Goal: Information Seeking & Learning: Learn about a topic

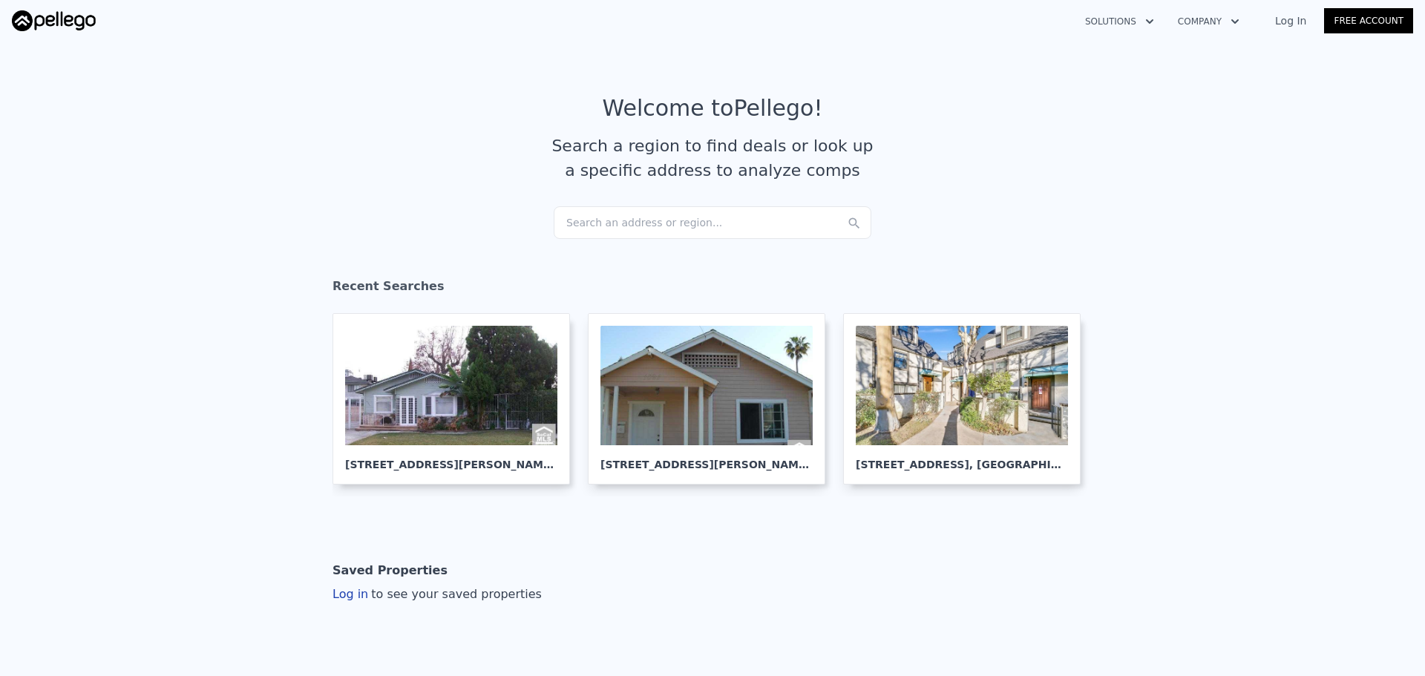
click at [623, 235] on div "Search an address or region..." at bounding box center [713, 222] width 318 height 33
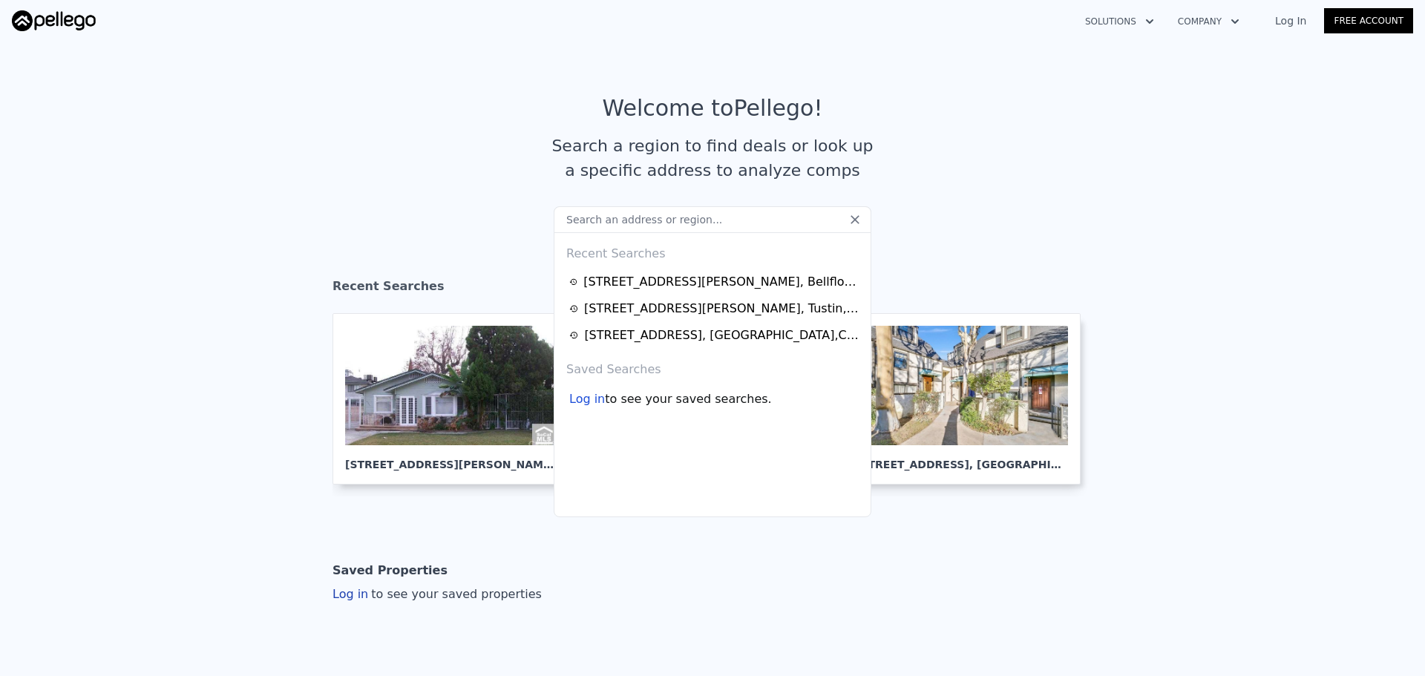
click at [629, 225] on input "text" at bounding box center [713, 219] width 318 height 27
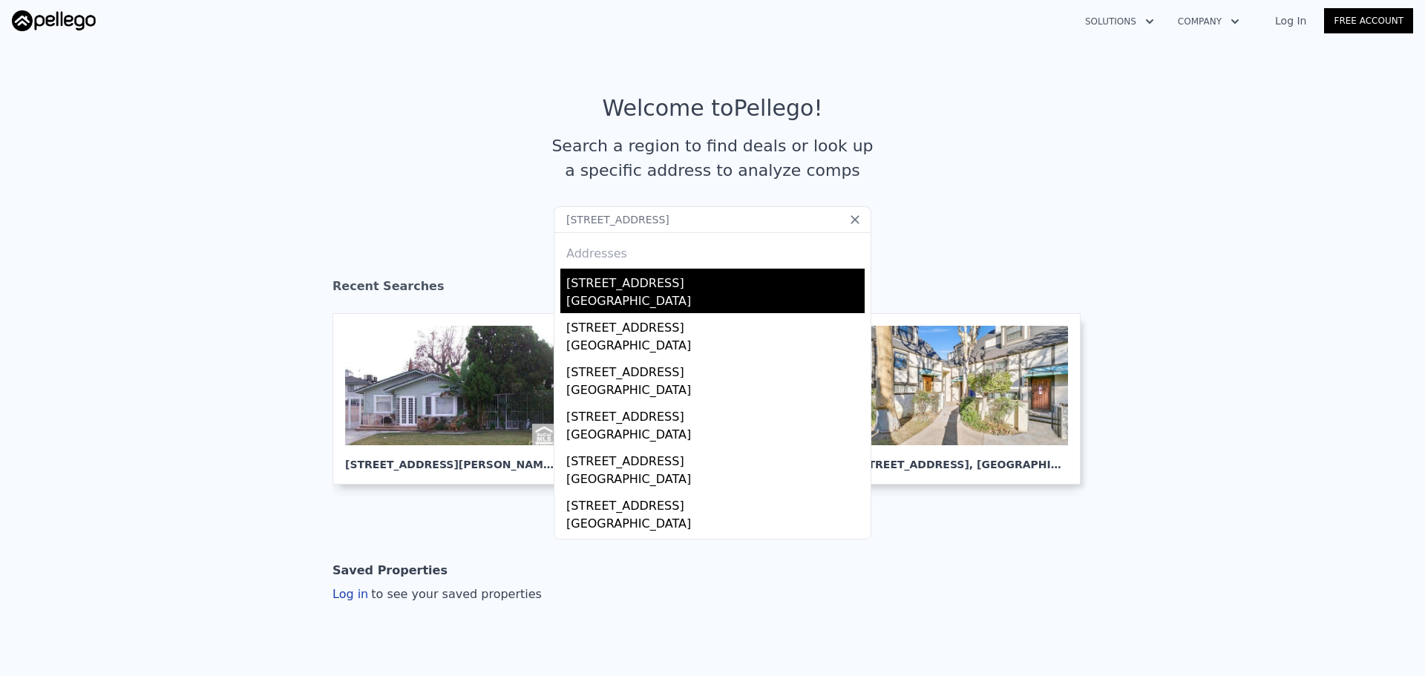
type input "1753 Beechwood Blvd SW, Atlanta, GA 30311"
click at [611, 273] on div "1753 Beechwood Blvd SW" at bounding box center [715, 281] width 298 height 24
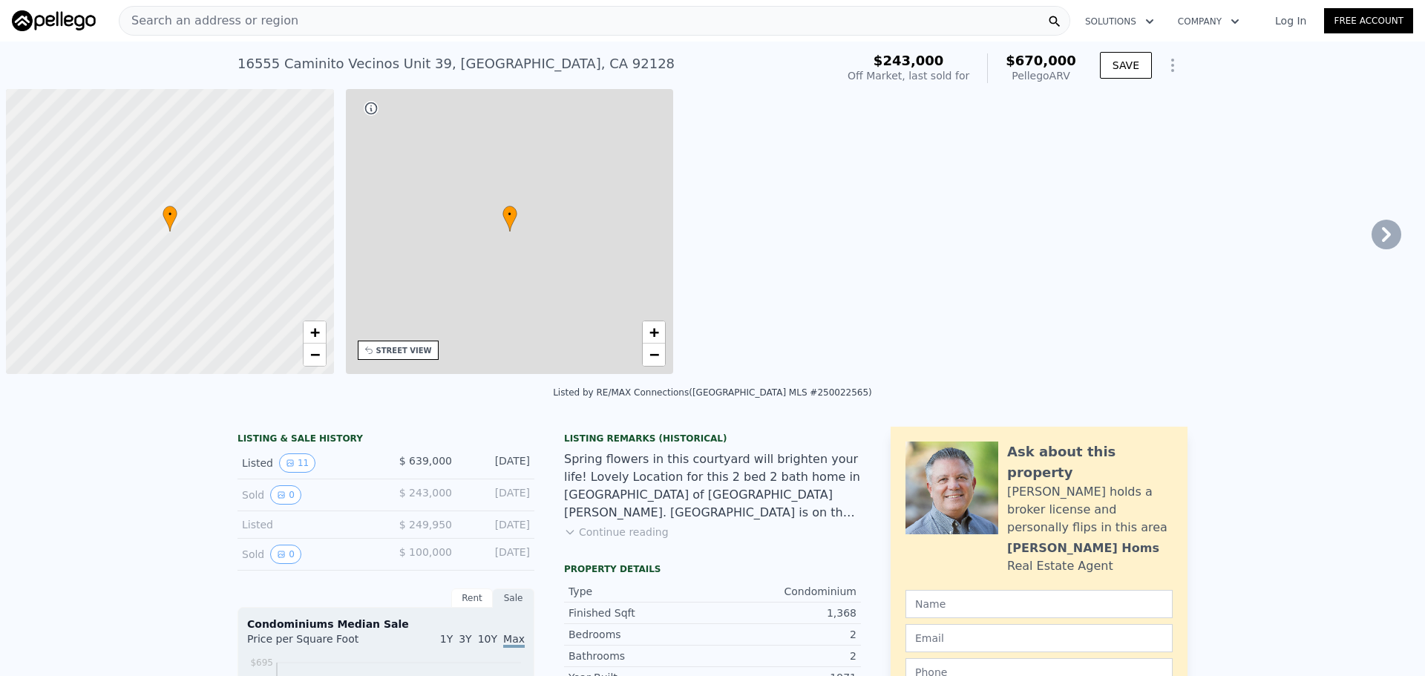
scroll to position [0, 6]
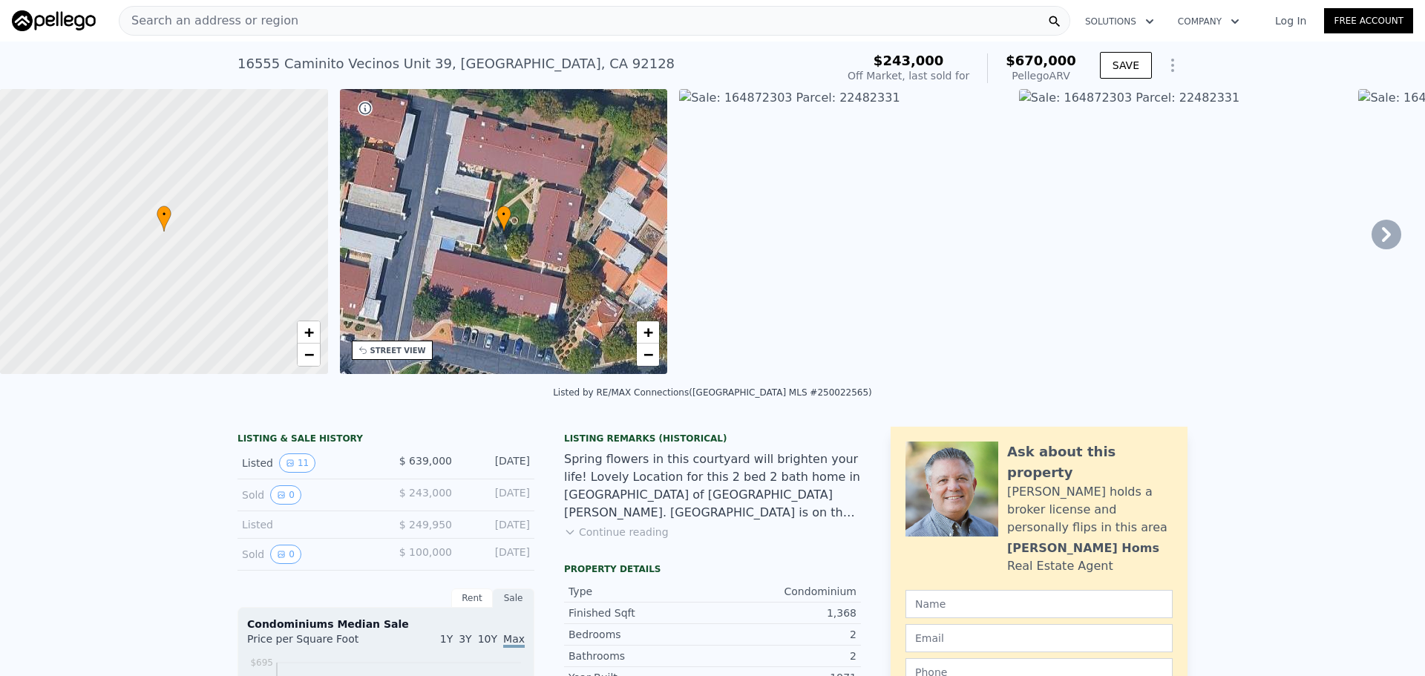
click at [477, 24] on div "Search an address or region" at bounding box center [595, 21] width 952 height 30
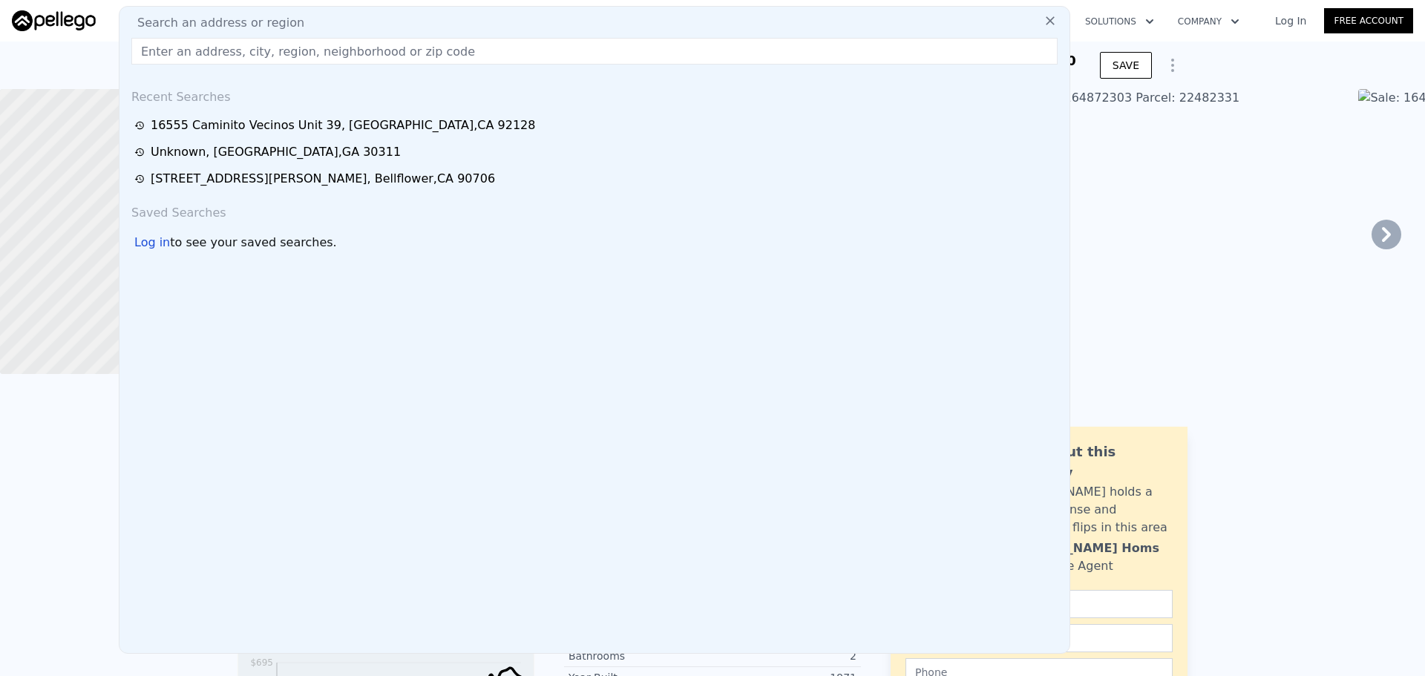
drag, startPoint x: 1, startPoint y: 574, endPoint x: 18, endPoint y: 548, distance: 30.1
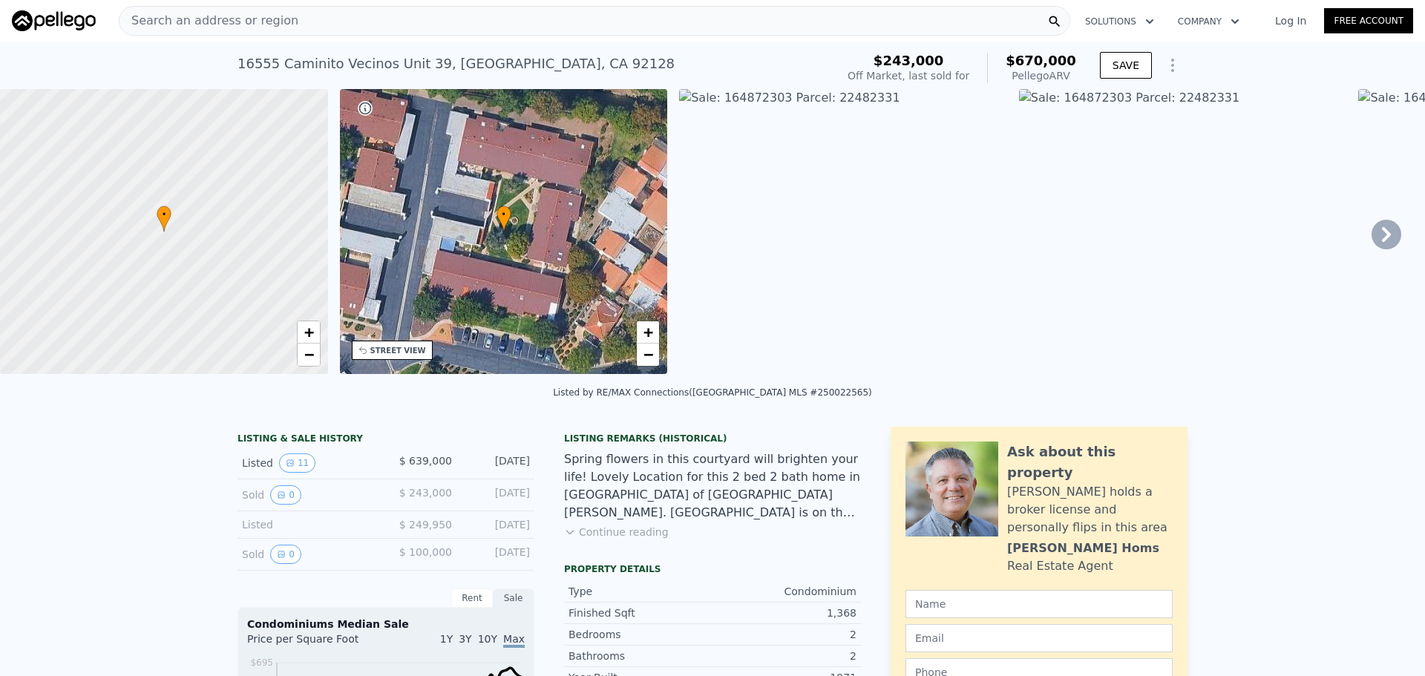
click at [359, 32] on div "Search an address or region" at bounding box center [595, 21] width 952 height 30
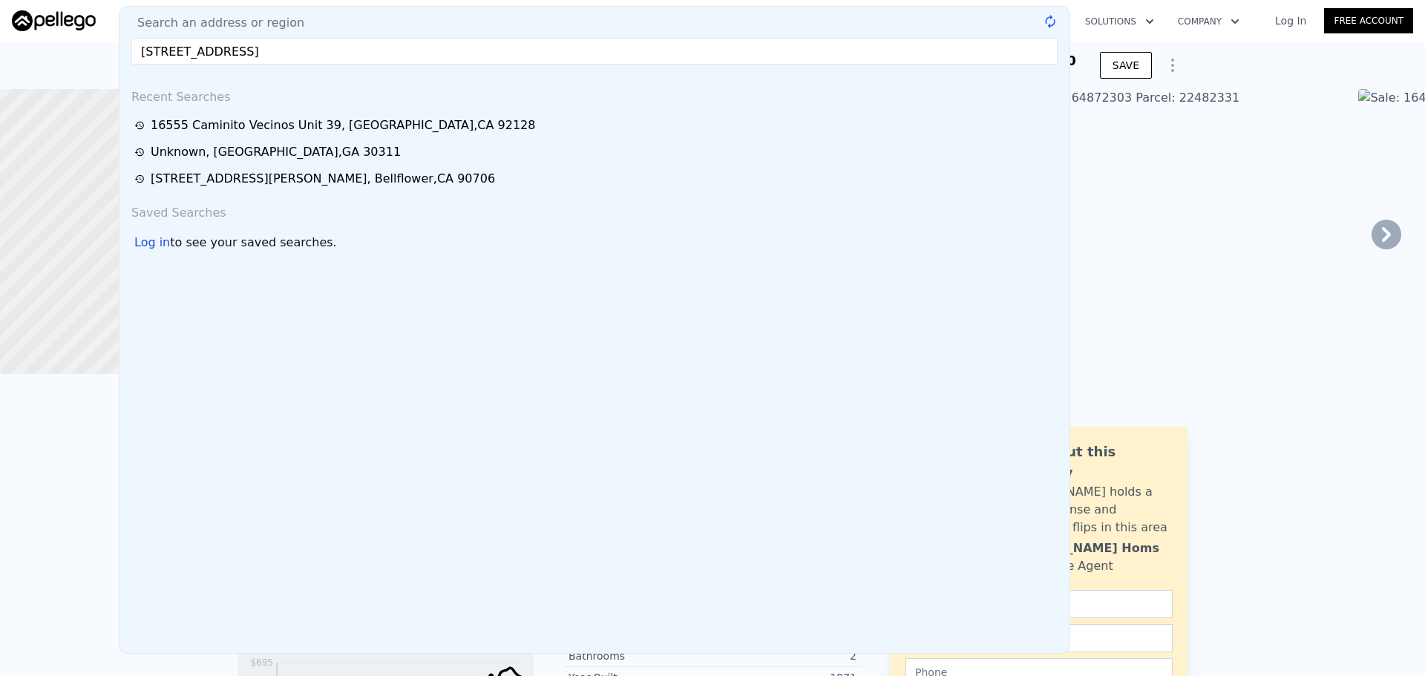
type input "[STREET_ADDRESS]"
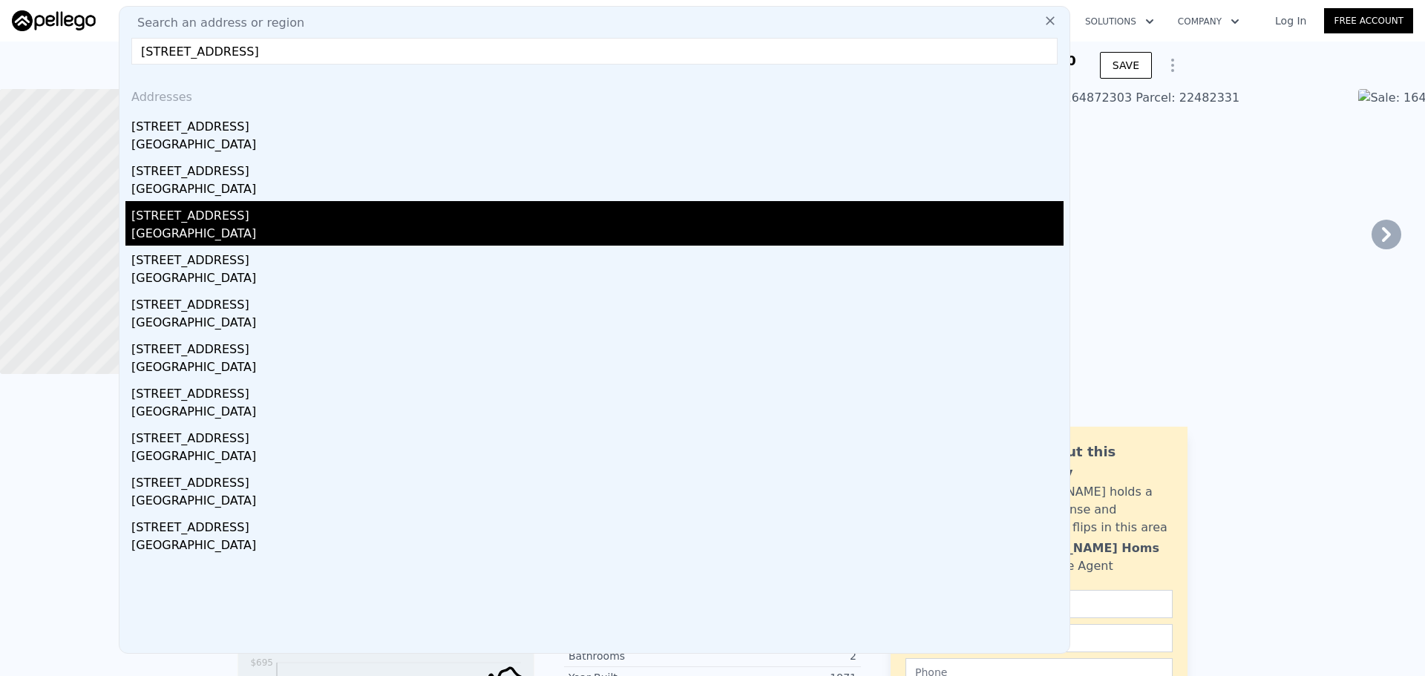
click at [332, 240] on div "[GEOGRAPHIC_DATA]" at bounding box center [597, 235] width 932 height 21
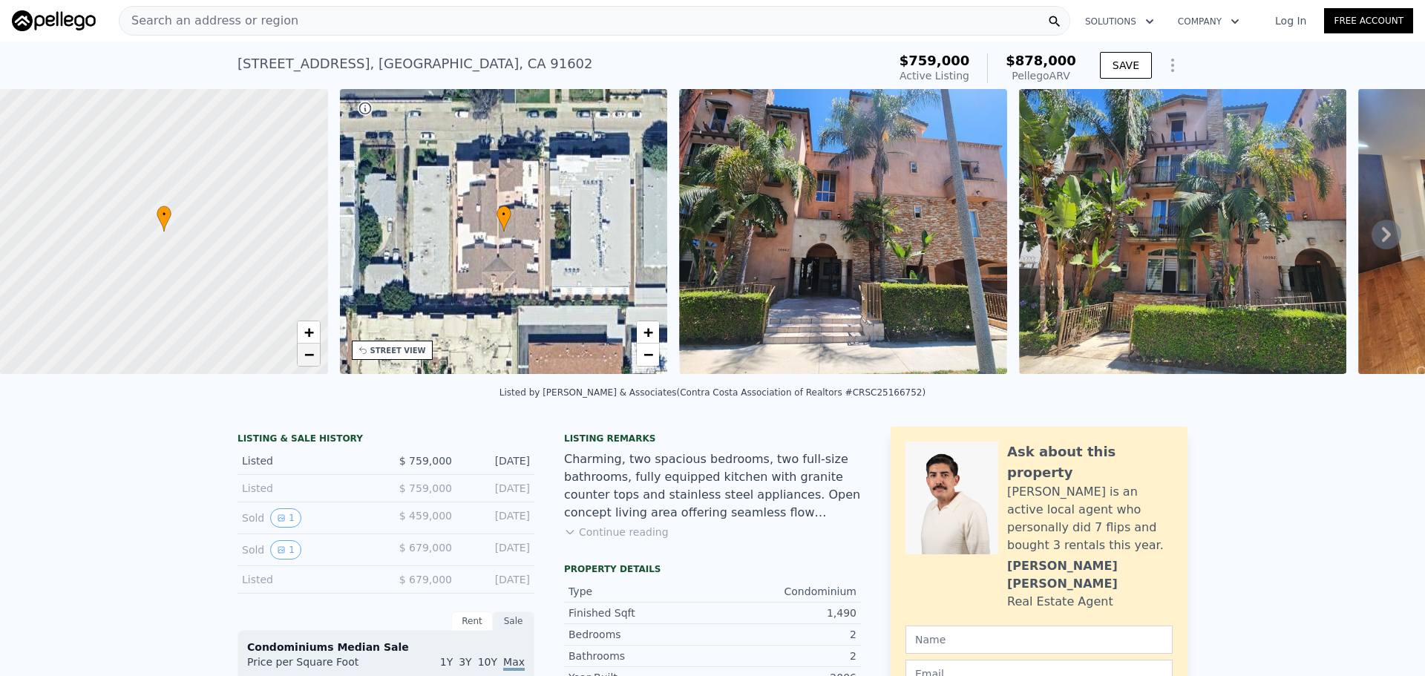
click at [315, 361] on link "−" at bounding box center [309, 355] width 22 height 22
click at [346, 24] on div "Search an address or region" at bounding box center [595, 21] width 952 height 30
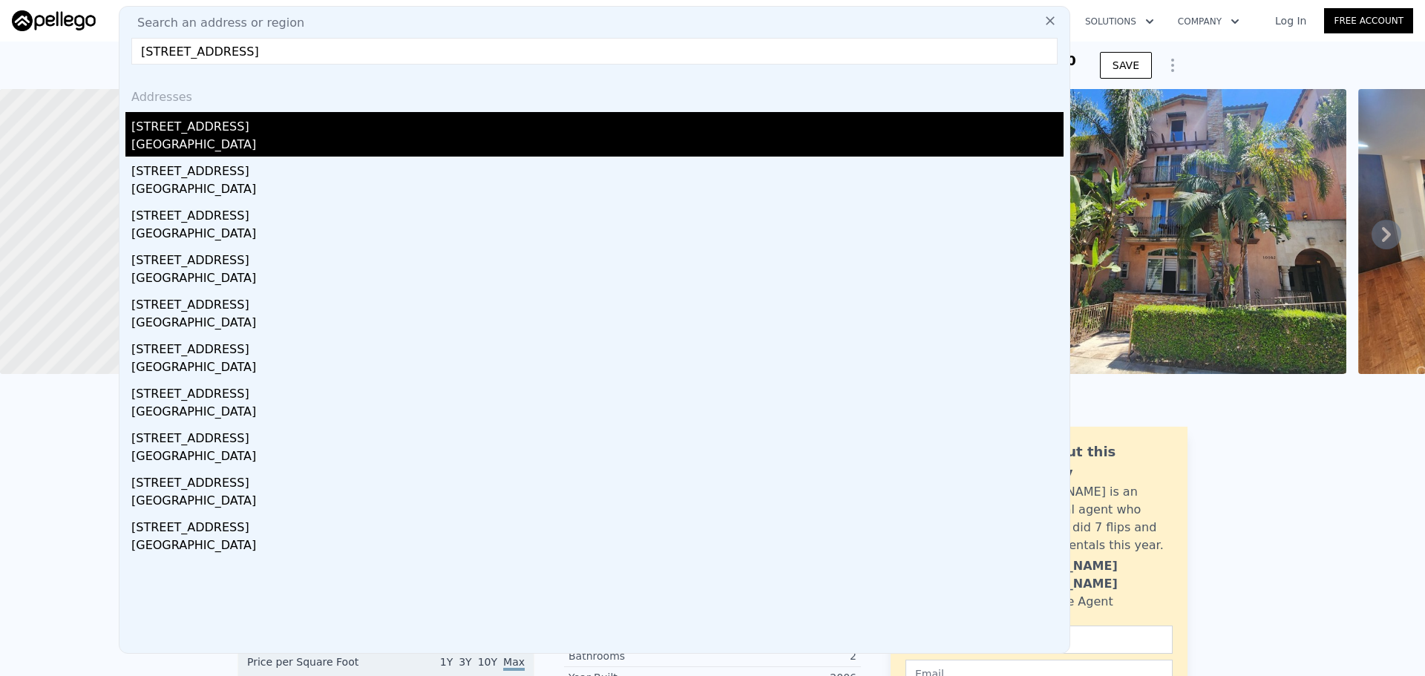
type input "[STREET_ADDRESS]"
click at [237, 152] on div "[GEOGRAPHIC_DATA]" at bounding box center [597, 146] width 932 height 21
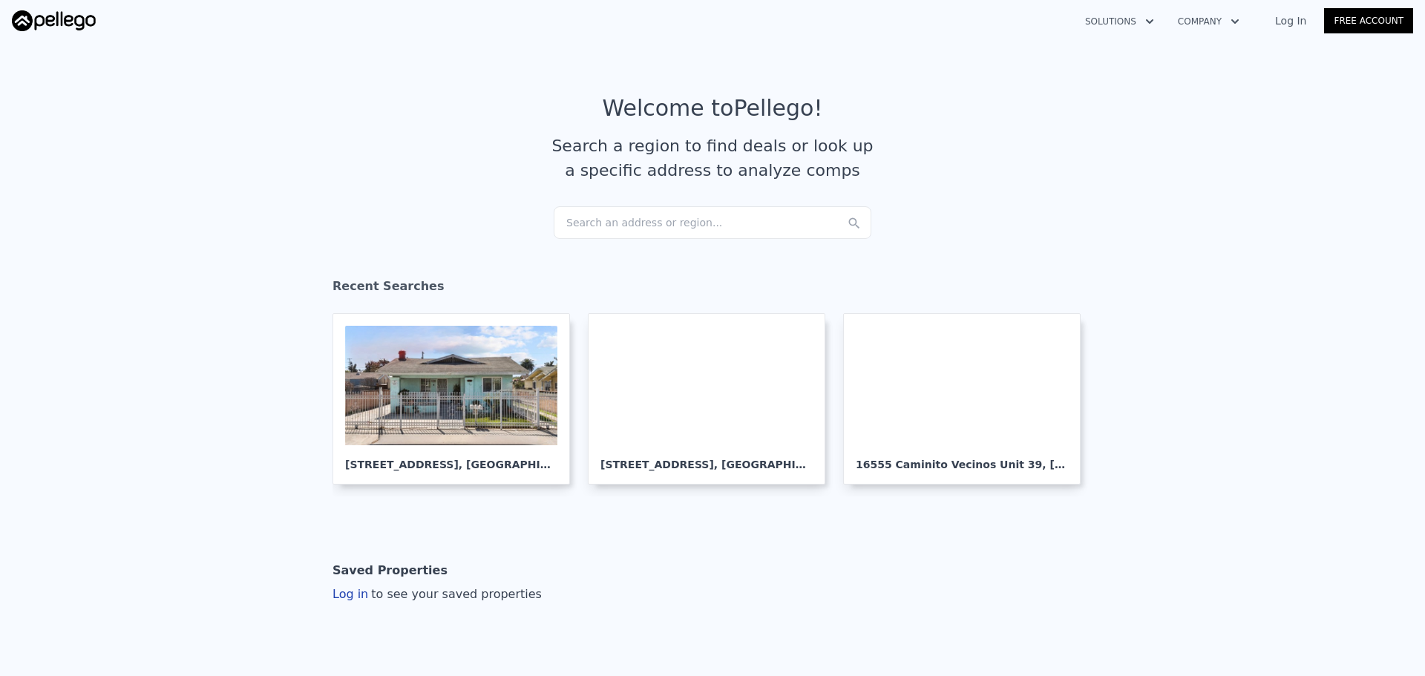
click at [698, 227] on div "Search an address or region..." at bounding box center [713, 222] width 318 height 33
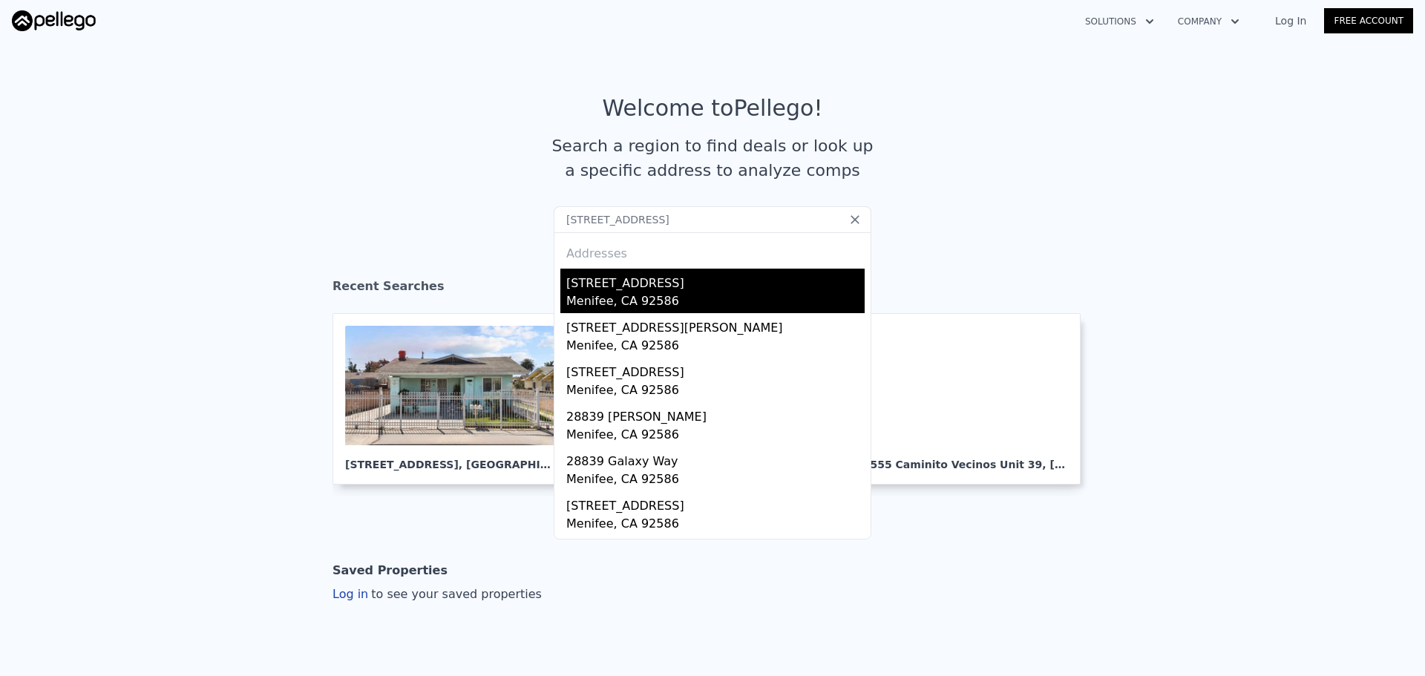
type input "[STREET_ADDRESS]"
click at [598, 284] on div "[STREET_ADDRESS]" at bounding box center [715, 281] width 298 height 24
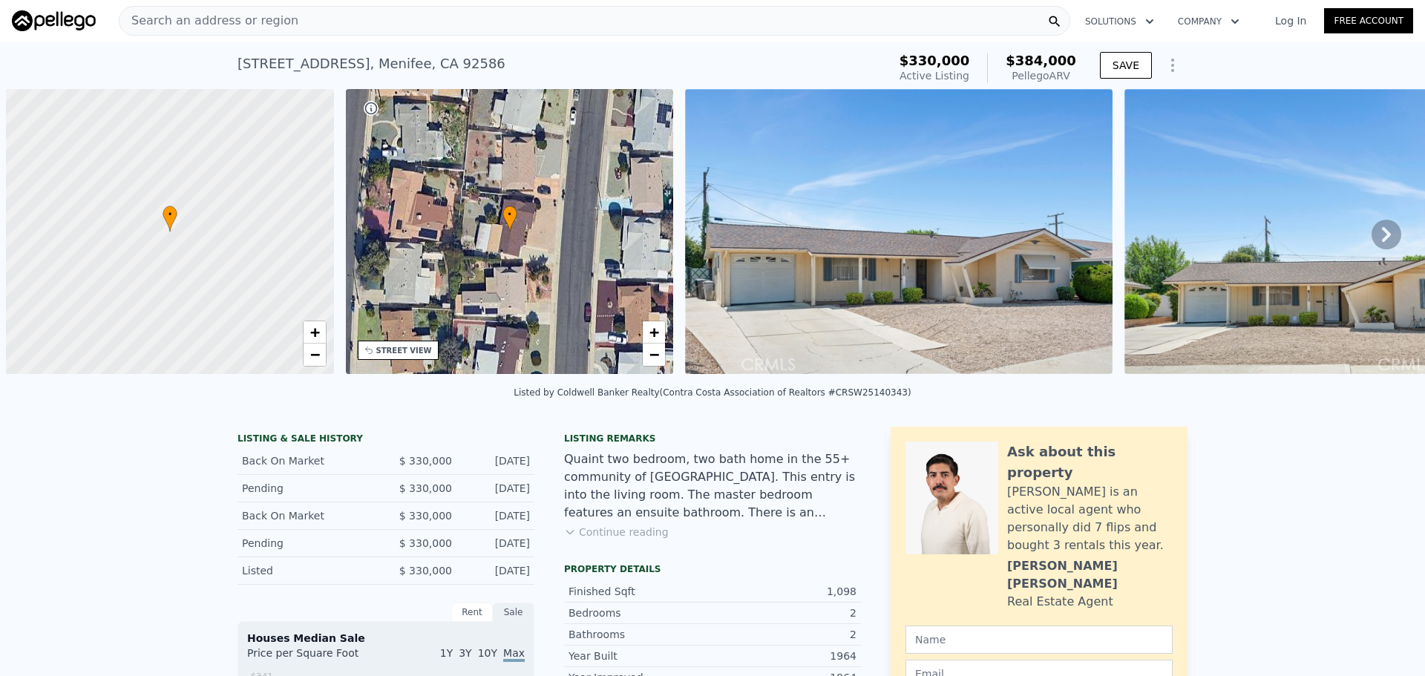
scroll to position [0, 6]
